Goal: Task Accomplishment & Management: Use online tool/utility

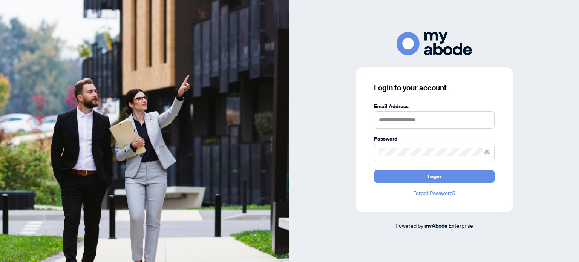
click at [487, 122] on keeper-lock "Open Keeper Popup" at bounding box center [485, 119] width 9 height 9
type input "**********"
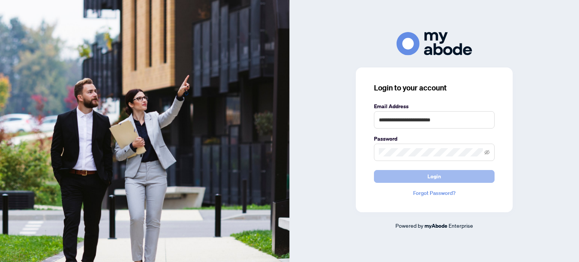
click at [428, 179] on span "Login" at bounding box center [435, 176] width 14 height 12
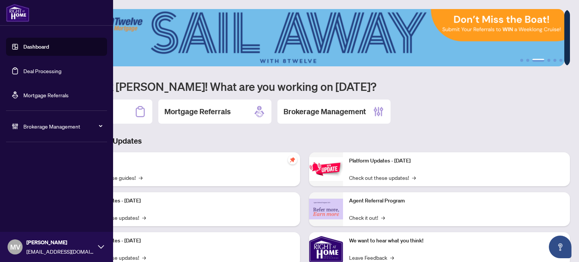
click at [32, 70] on link "Deal Processing" at bounding box center [42, 70] width 38 height 7
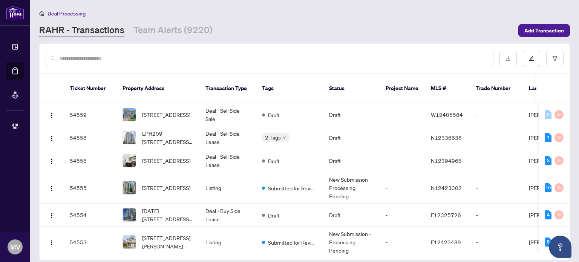
click at [74, 58] on input "text" at bounding box center [274, 58] width 428 height 8
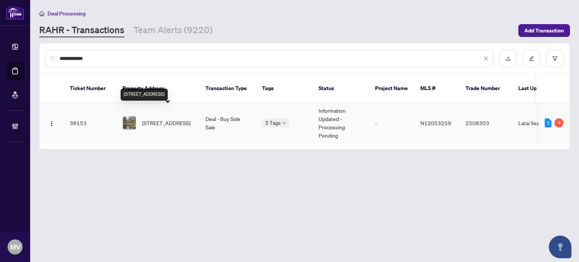
type input "**********"
click at [169, 119] on span "[STREET_ADDRESS]" at bounding box center [166, 123] width 48 height 8
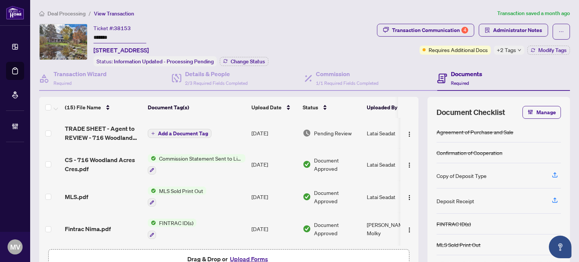
click at [190, 154] on span "Commission Statement Sent to Listing Brokerage" at bounding box center [200, 158] width 89 height 8
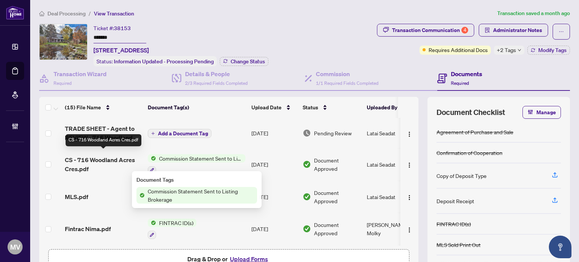
click at [122, 155] on span "CS - 716 Woodland Acres Cres.pdf" at bounding box center [103, 164] width 77 height 18
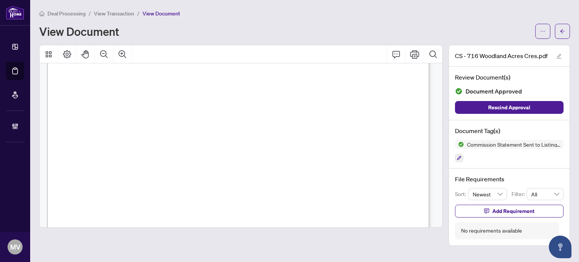
scroll to position [113, 0]
drag, startPoint x: 280, startPoint y: 136, endPoint x: 308, endPoint y: 132, distance: 27.7
click at [562, 32] on icon "arrow-left" at bounding box center [562, 31] width 5 height 5
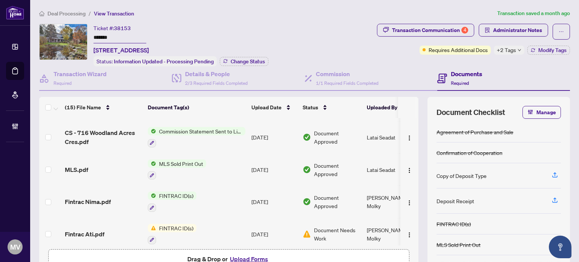
scroll to position [226, 0]
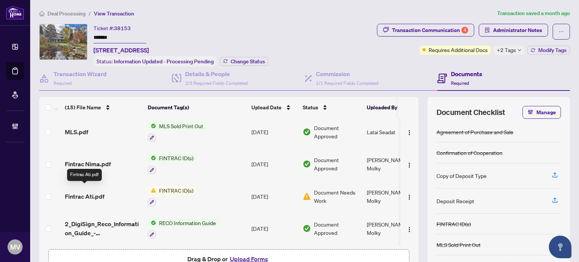
click at [100, 192] on span "Fintrac Ati.pdf" at bounding box center [85, 196] width 40 height 9
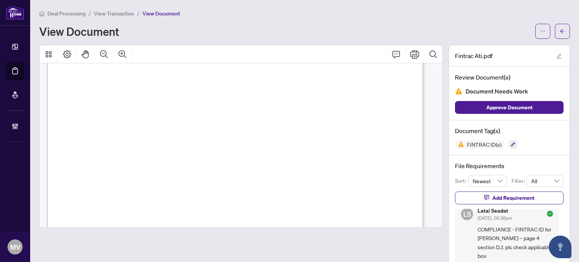
scroll to position [1570, 0]
click at [560, 37] on span "button" at bounding box center [562, 31] width 5 height 12
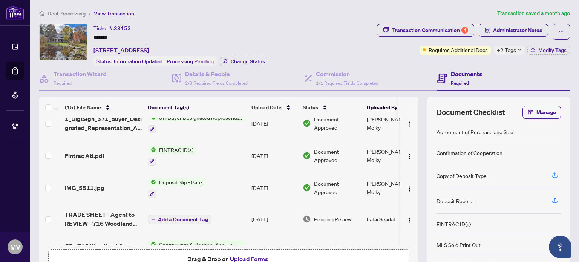
scroll to position [113, 0]
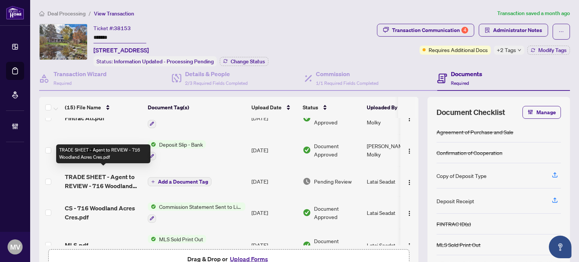
click at [101, 175] on span "TRADE SHEET - Agent to REVIEW - 716 Woodland Acres Cres.pdf" at bounding box center [103, 181] width 77 height 18
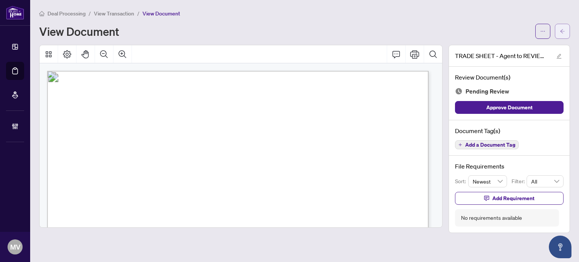
click at [562, 29] on icon "arrow-left" at bounding box center [562, 31] width 5 height 5
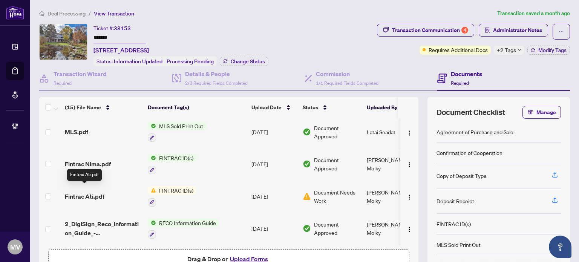
scroll to position [264, 0]
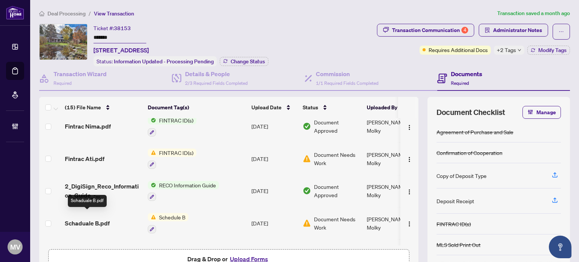
click at [99, 219] on span "Schaduale B.pdf" at bounding box center [87, 223] width 45 height 9
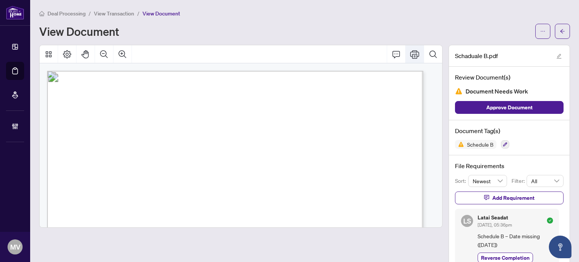
click at [410, 51] on icon "Print" at bounding box center [414, 54] width 9 height 8
click at [560, 29] on icon "arrow-left" at bounding box center [562, 31] width 5 height 5
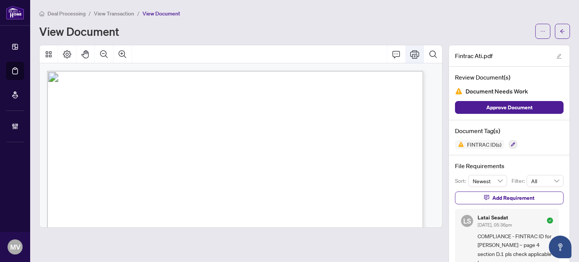
click at [410, 51] on icon "Print" at bounding box center [414, 54] width 9 height 8
click at [560, 34] on span "button" at bounding box center [562, 31] width 5 height 12
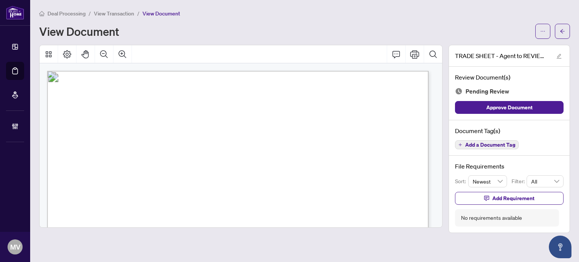
drag, startPoint x: 410, startPoint y: 176, endPoint x: 394, endPoint y: 176, distance: 16.6
click at [394, 250] on span "$463.25" at bounding box center [401, 252] width 15 height 4
click at [416, 52] on icon "Print" at bounding box center [414, 54] width 9 height 9
drag, startPoint x: 409, startPoint y: 152, endPoint x: 390, endPoint y: 146, distance: 20.5
click at [390, 71] on p "Right at Home Realty 2508303 [STREET_ADDRESS][PERSON_NAME] Property: Type: RESI…" at bounding box center [362, 71] width 631 height 0
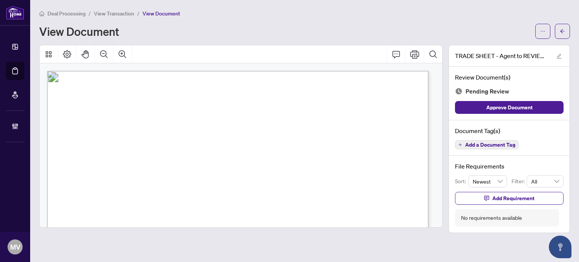
drag, startPoint x: 395, startPoint y: 173, endPoint x: 395, endPoint y: 165, distance: 7.6
click at [560, 33] on icon "arrow-left" at bounding box center [562, 31] width 5 height 5
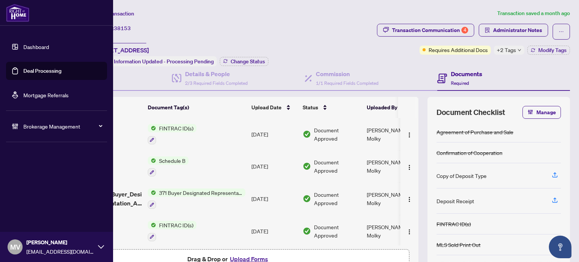
click at [23, 72] on link "Deal Processing" at bounding box center [42, 70] width 38 height 7
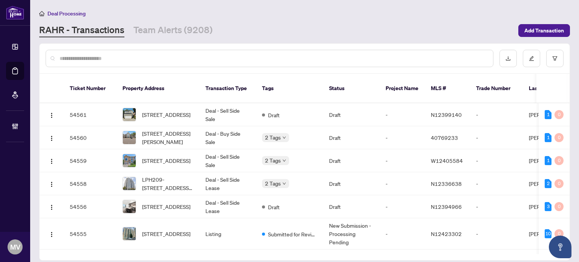
click at [143, 61] on input "text" at bounding box center [274, 58] width 428 height 8
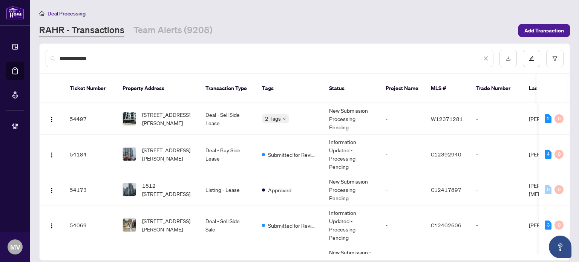
type input "**********"
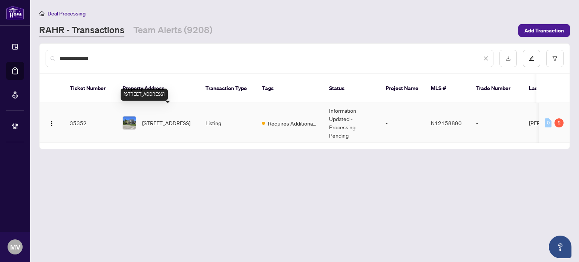
click at [174, 119] on span "[STREET_ADDRESS]" at bounding box center [166, 123] width 48 height 8
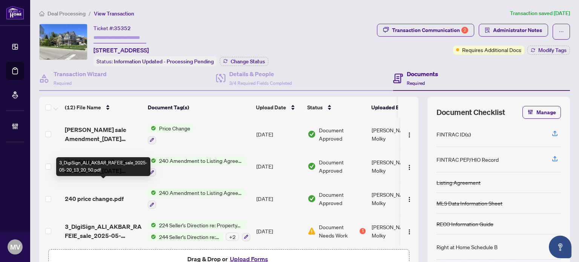
click at [124, 222] on span "3_DigiSign_ALI_AKBAR_RAFEIE_sale_2025-05-20_13_20_50.pdf" at bounding box center [103, 231] width 77 height 18
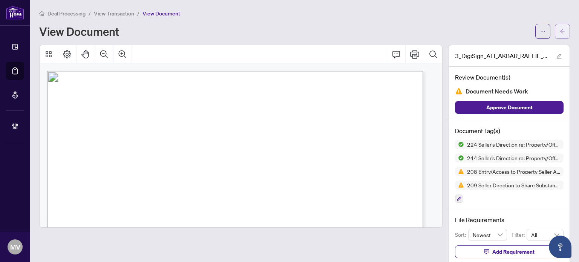
click at [560, 32] on icon "arrow-left" at bounding box center [562, 31] width 5 height 5
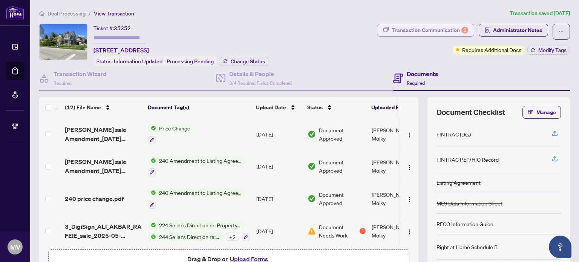
drag, startPoint x: 417, startPoint y: 22, endPoint x: 417, endPoint y: 30, distance: 7.5
click at [417, 24] on div "Deal Processing / View Transaction Transaction saved [DATE] Ticket #: 35352 [ST…" at bounding box center [304, 154] width 537 height 291
click at [417, 31] on div "Transaction Communication 2" at bounding box center [430, 30] width 76 height 12
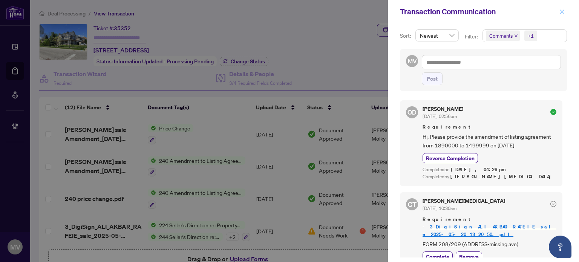
click at [562, 11] on icon "close" at bounding box center [562, 11] width 4 height 4
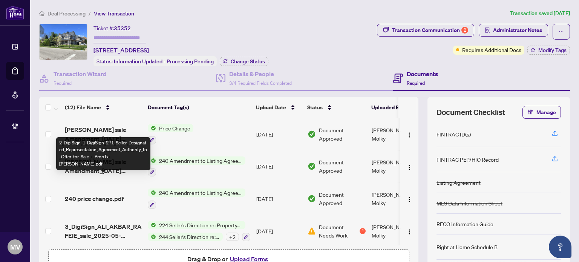
click at [115, 254] on span "2_DigiSign_1_DigiSign_271_Seller_Designated_Representation_Agreement_Authority_…" at bounding box center [103, 263] width 77 height 18
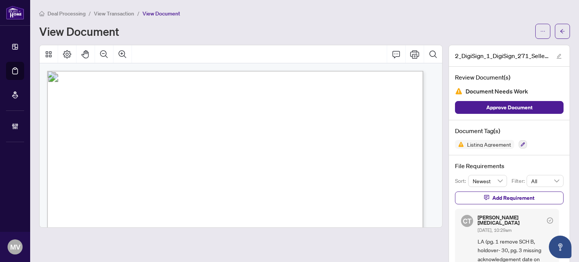
drag, startPoint x: 153, startPoint y: 110, endPoint x: 147, endPoint y: 109, distance: 6.5
drag, startPoint x: 194, startPoint y: 141, endPoint x: 190, endPoint y: 144, distance: 5.1
click at [194, 71] on p "Form 271 Revised 2025 Page 1 of 4 The trademarks REALTOR®, REALTORS®, MLS®, Mul…" at bounding box center [353, 71] width 613 height 0
drag, startPoint x: 187, startPoint y: 145, endPoint x: 170, endPoint y: 142, distance: 16.9
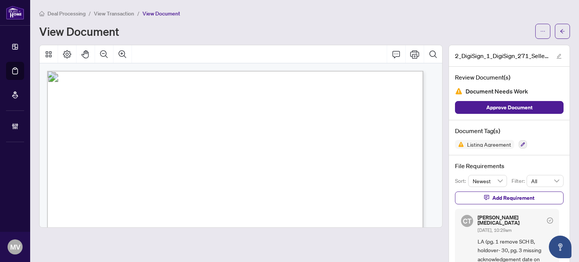
drag, startPoint x: 137, startPoint y: 156, endPoint x: 252, endPoint y: 162, distance: 114.8
drag, startPoint x: 103, startPoint y: 120, endPoint x: 98, endPoint y: 119, distance: 4.8
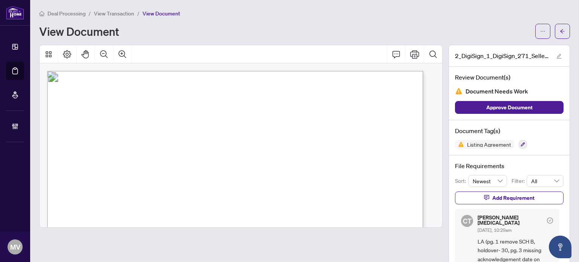
click at [98, 71] on p "Form 271 Revised 2025 Page 1 of 4 The trademarks REALTOR®, REALTORS®, MLS®, Mul…" at bounding box center [353, 71] width 613 height 0
click at [410, 50] on icon "Print" at bounding box center [414, 54] width 9 height 9
click at [560, 29] on icon "arrow-left" at bounding box center [562, 31] width 5 height 5
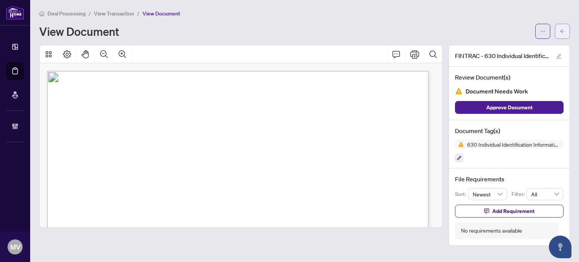
click at [559, 29] on button "button" at bounding box center [562, 31] width 15 height 15
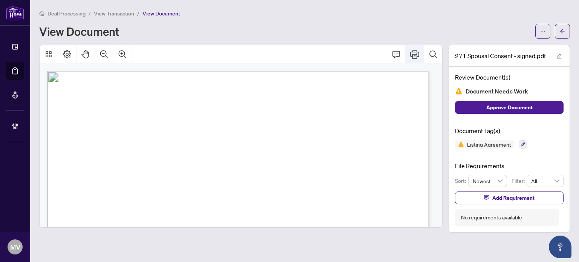
click at [413, 51] on icon "Print" at bounding box center [414, 54] width 9 height 8
